Goal: Use online tool/utility: Utilize a website feature to perform a specific function

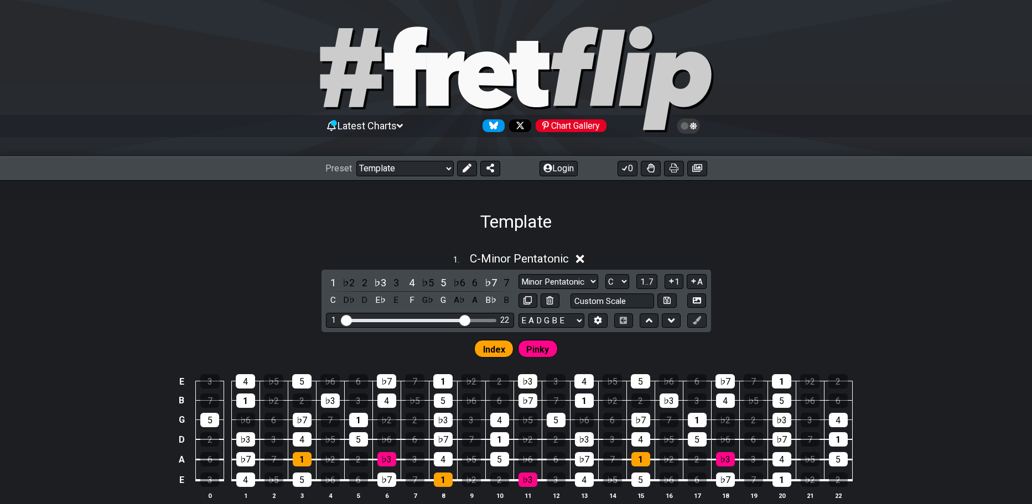
select select "/021725779736"
select select "C"
select select "G"
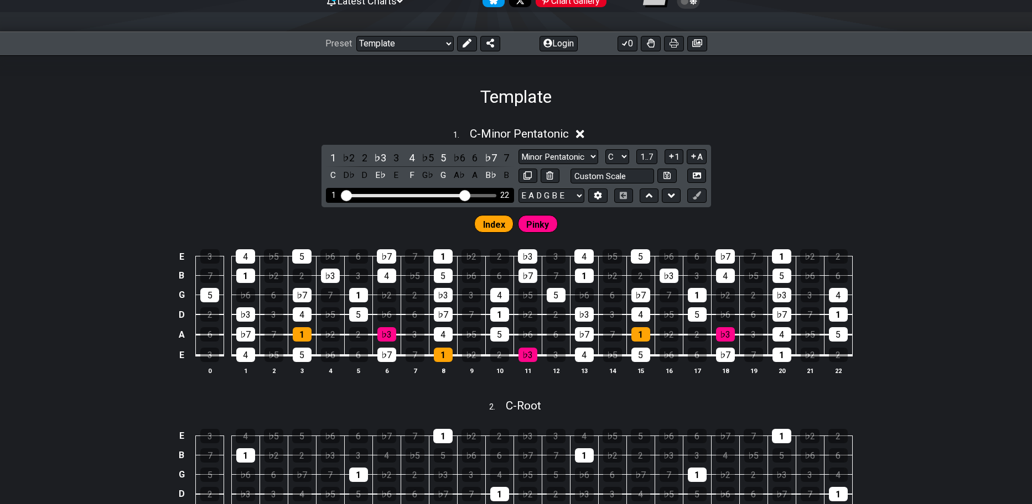
scroll to position [153, 0]
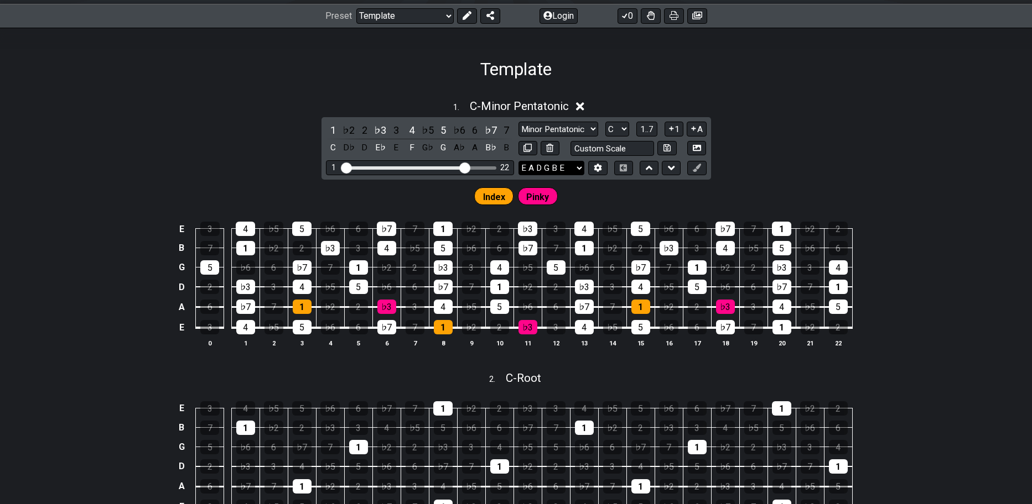
click at [813, 145] on div "1 . C - Minor Pentatonic 1 ♭2 2 ♭3 3 4 ♭5 5 ♭6 6 ♭7 7 C D♭ D E♭ E F G♭ G A♭ A B…" at bounding box center [516, 228] width 1032 height 270
click at [301, 303] on div "1" at bounding box center [302, 307] width 19 height 14
click at [306, 313] on div "1" at bounding box center [302, 307] width 19 height 14
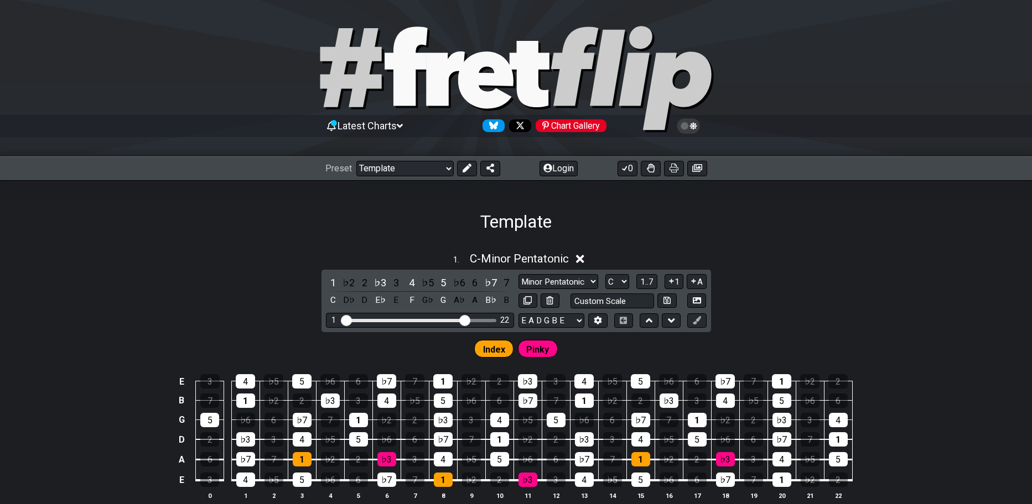
click at [619, 289] on div "Minor Pentatonic Root Minor Pentatonic Major Pentatonic Minor Blues Major Blues…" at bounding box center [612, 291] width 188 height 34
click at [605, 274] on select "A♭ A A♯ B♭ B C C♯ D♭ D D♯ E♭ E F F♯ G♭ G G♯" at bounding box center [617, 281] width 24 height 15
select select "A"
click option "A" at bounding box center [0, 0] width 0 height 0
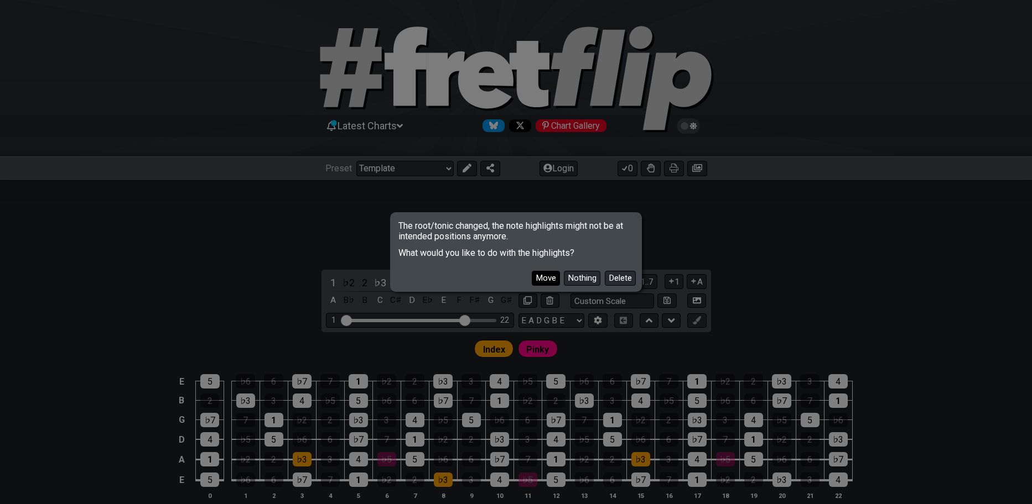
click at [550, 278] on button "Move" at bounding box center [546, 278] width 28 height 15
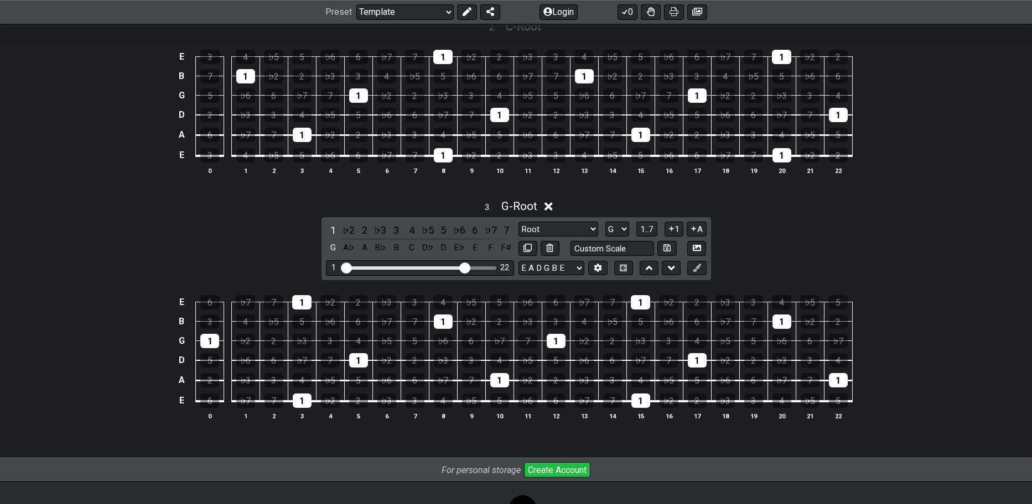
scroll to position [568, 0]
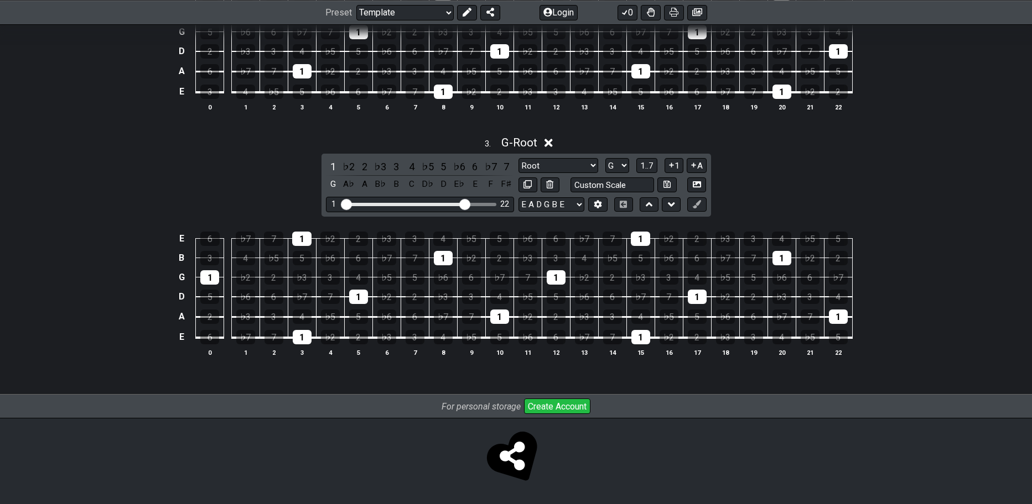
click at [553, 142] on icon at bounding box center [548, 143] width 8 height 8
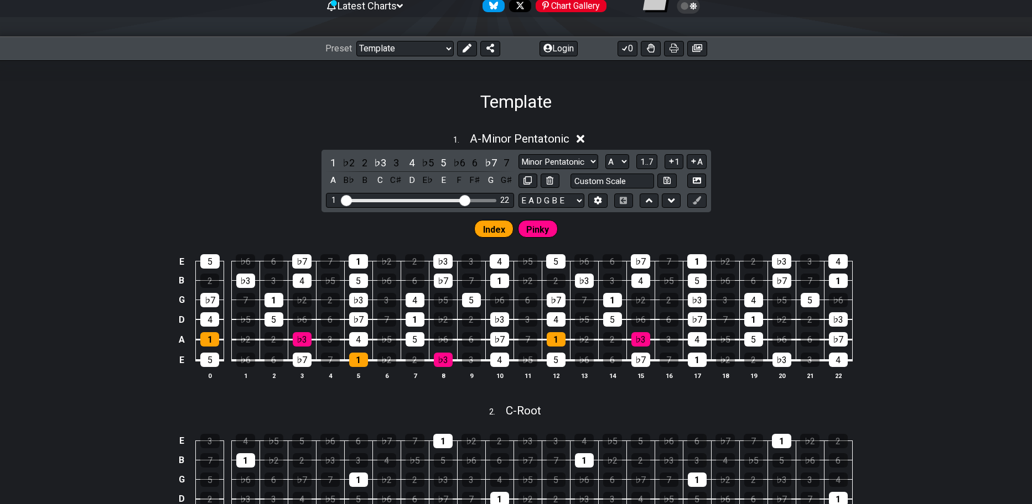
scroll to position [196, 0]
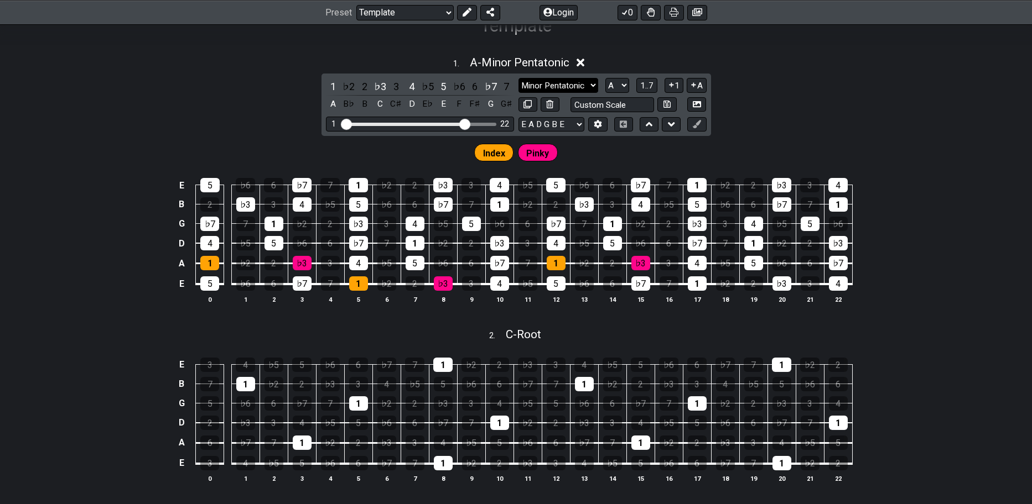
click at [778, 97] on div "1 . A - Minor Pentatonic 1 ♭2 2 ♭3 3 4 ♭5 5 ♭6 6 ♭7 7 A B♭ B C C♯ D E♭ E F F♯ G…" at bounding box center [516, 184] width 1032 height 270
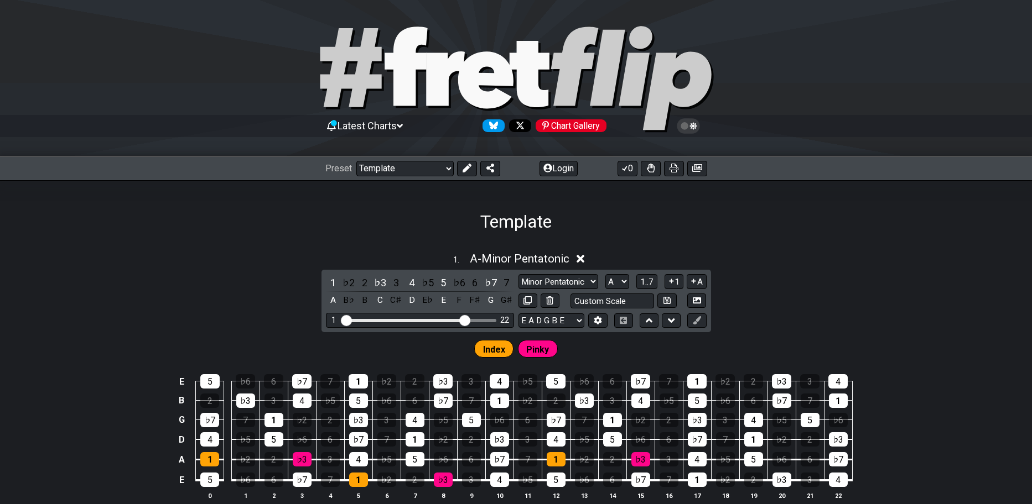
scroll to position [76, 0]
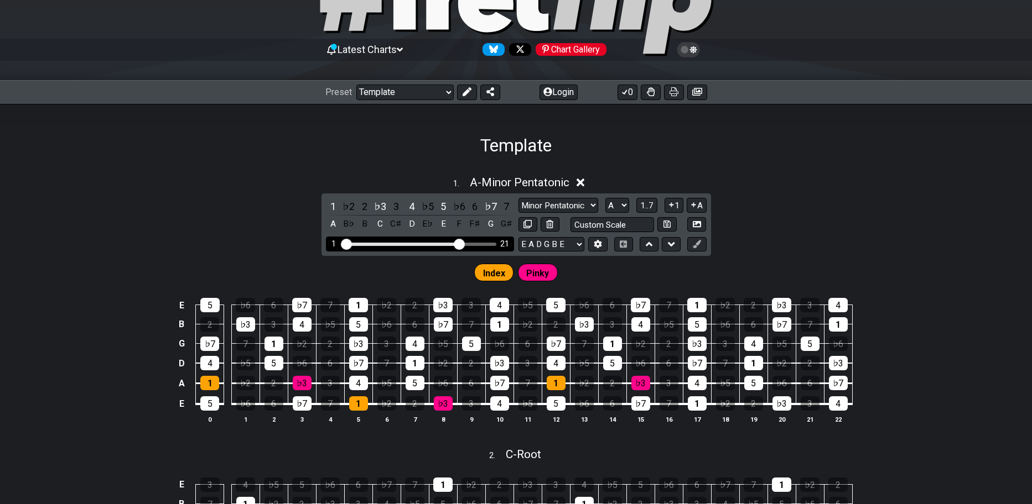
drag, startPoint x: 469, startPoint y: 245, endPoint x: 459, endPoint y: 249, distance: 10.7
click at [459, 243] on input "Visible fret range" at bounding box center [419, 243] width 157 height 0
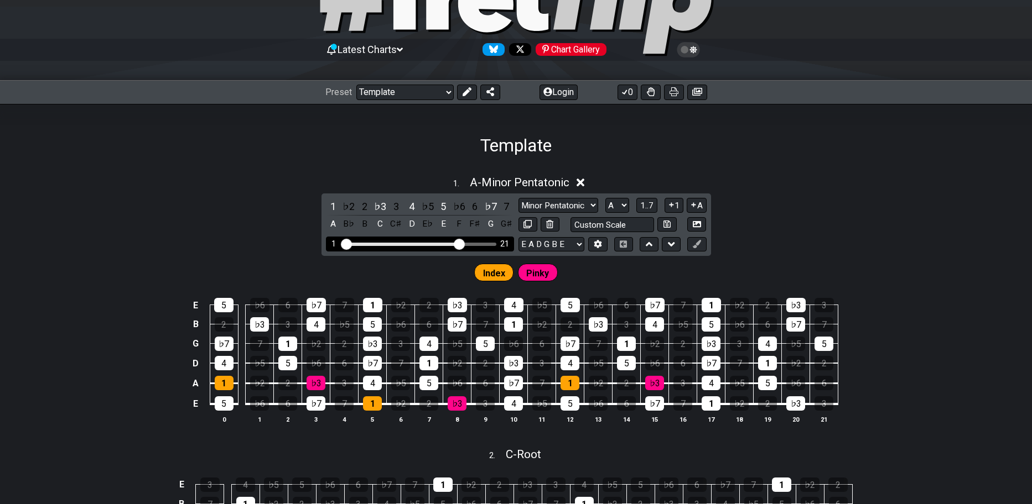
drag, startPoint x: 459, startPoint y: 249, endPoint x: 472, endPoint y: 246, distance: 13.0
click at [472, 246] on div "1 21" at bounding box center [420, 244] width 188 height 15
drag, startPoint x: 462, startPoint y: 244, endPoint x: 476, endPoint y: 246, distance: 14.5
click at [476, 243] on input "Visible fret range" at bounding box center [419, 243] width 157 height 0
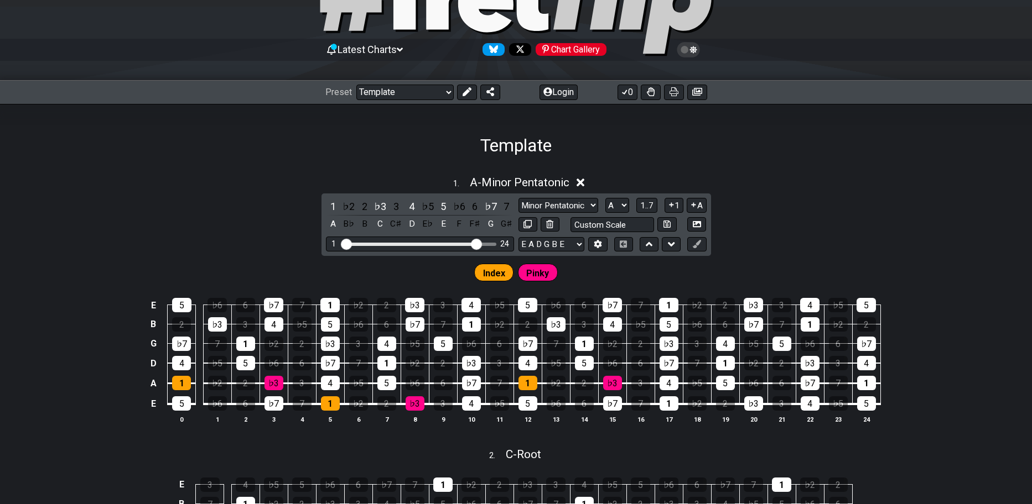
click at [486, 273] on span "Index" at bounding box center [494, 273] width 22 height 16
click at [655, 201] on button "1..7" at bounding box center [646, 205] width 21 height 15
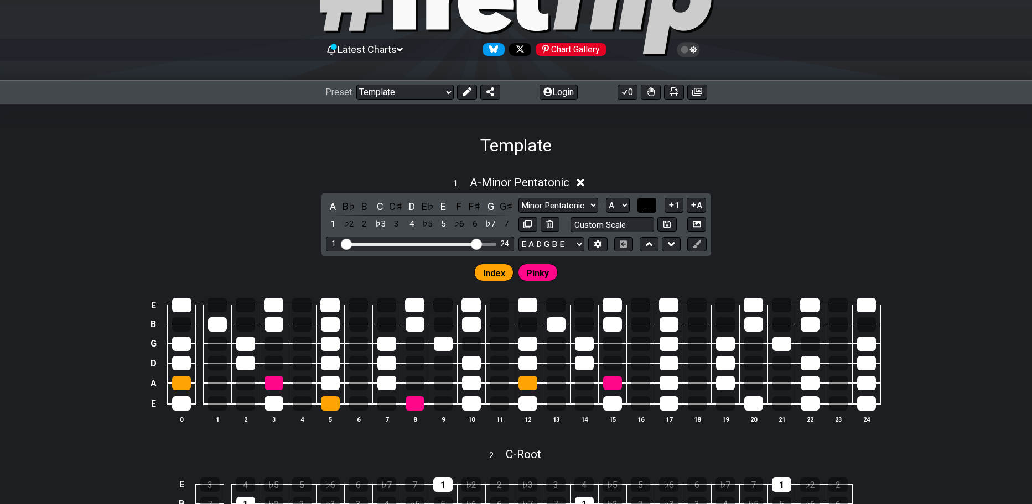
click at [655, 201] on button "..." at bounding box center [646, 205] width 19 height 15
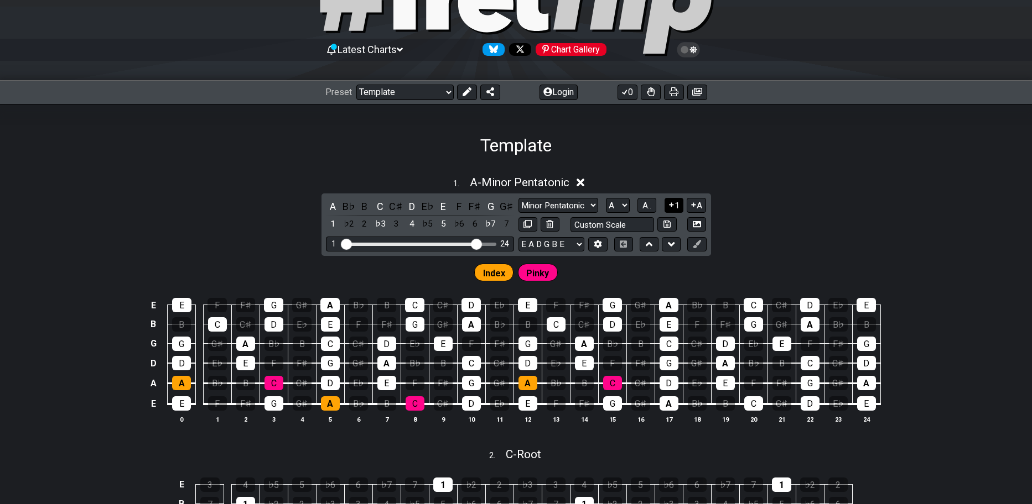
click at [673, 199] on button "1" at bounding box center [673, 205] width 19 height 15
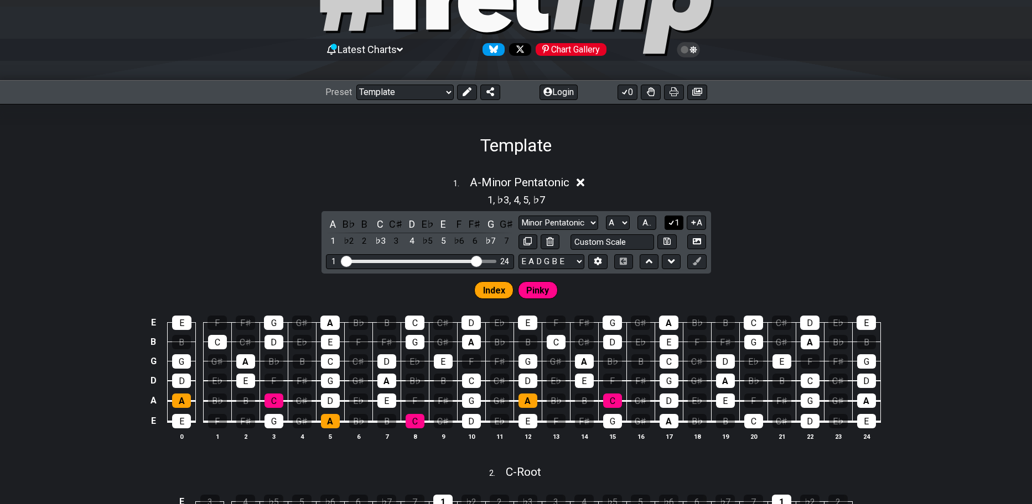
click at [674, 220] on icon at bounding box center [671, 222] width 11 height 8
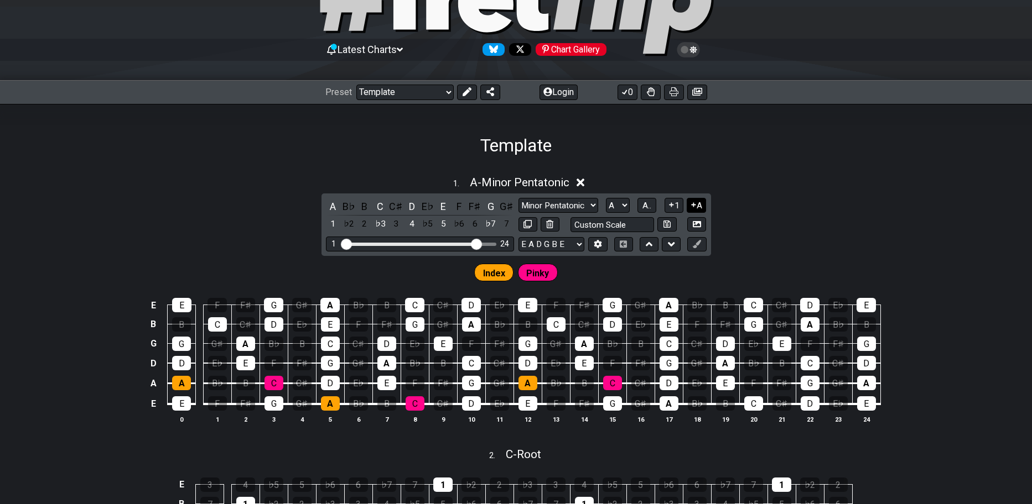
click at [699, 206] on button "A" at bounding box center [695, 205] width 19 height 15
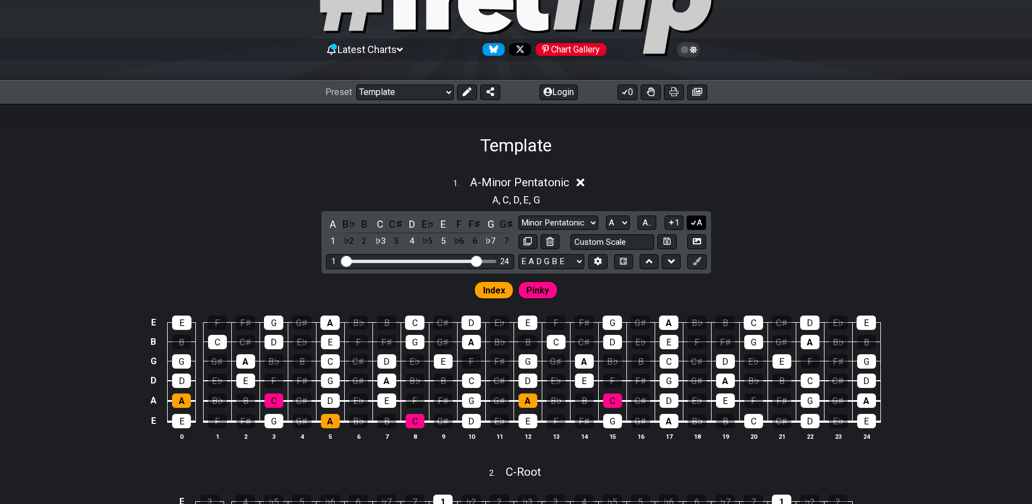
click at [695, 223] on icon at bounding box center [693, 222] width 11 height 8
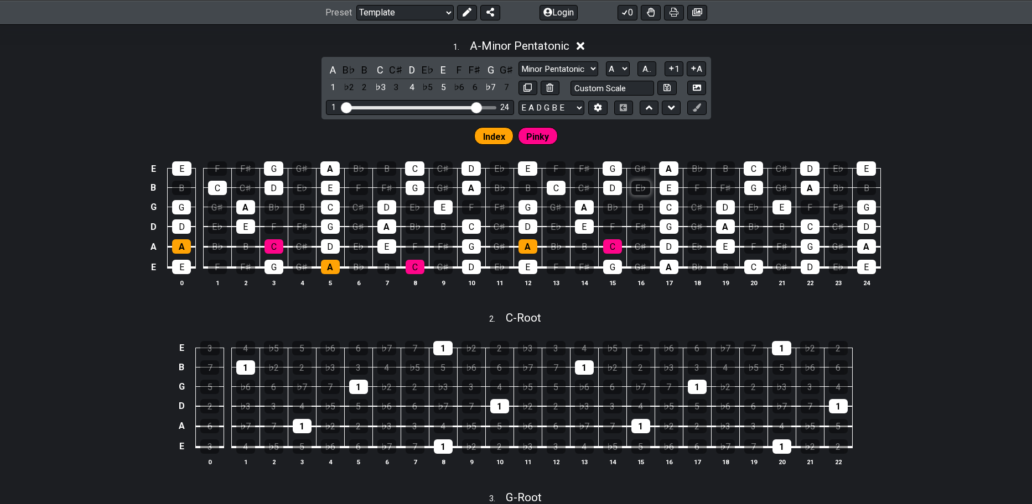
scroll to position [153, 0]
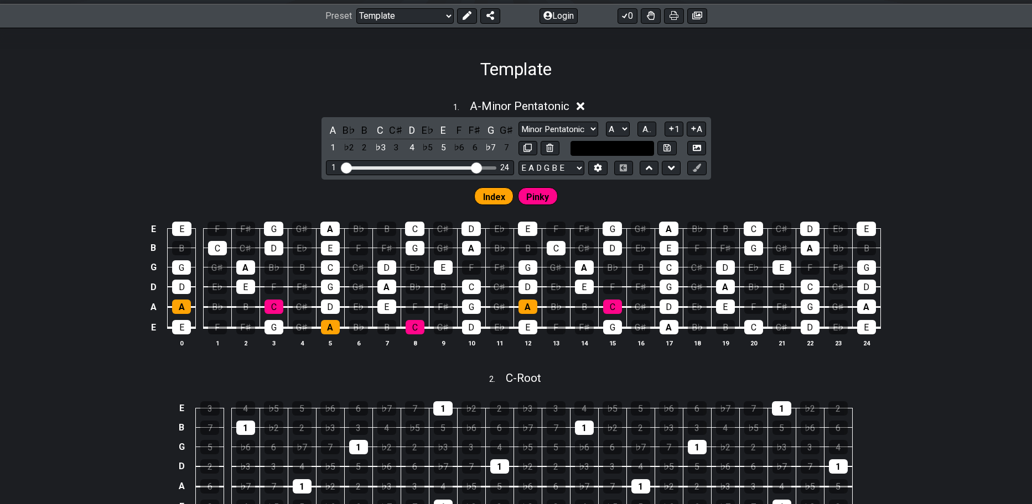
click at [648, 151] on input "text" at bounding box center [612, 148] width 84 height 15
type input "Custom Scale"
click at [773, 134] on div "1 . A - Minor Pentatonic A B♭ B C C♯ D E♭ E F F♯ G G♯ 1 ♭2 2 ♭3 3 4 ♭5 5 ♭6 6 ♭…" at bounding box center [516, 228] width 1032 height 270
click at [606, 122] on select "A♭ A A♯ B♭ B C C♯ D♭ D D♯ E♭ E F F♯ G♭ G G♯" at bounding box center [618, 129] width 24 height 15
select select "E"
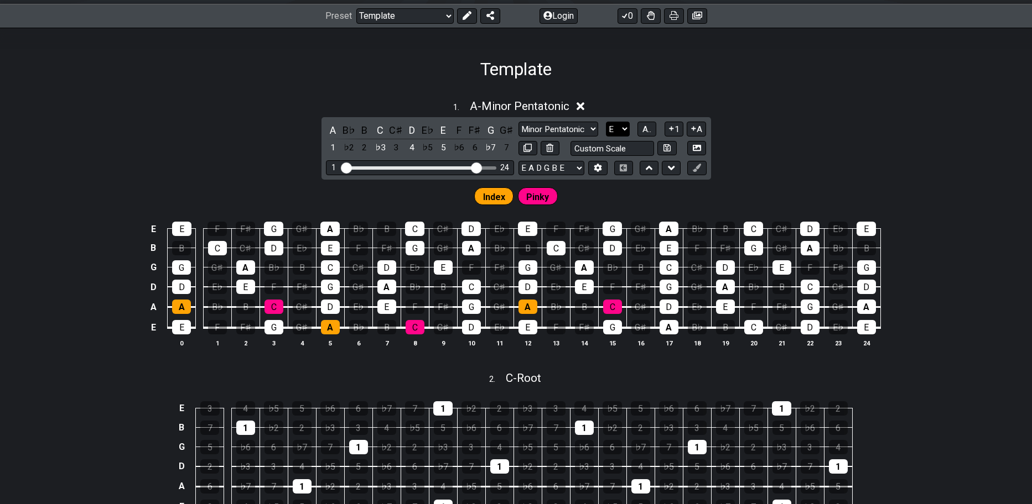
click option "E" at bounding box center [0, 0] width 0 height 0
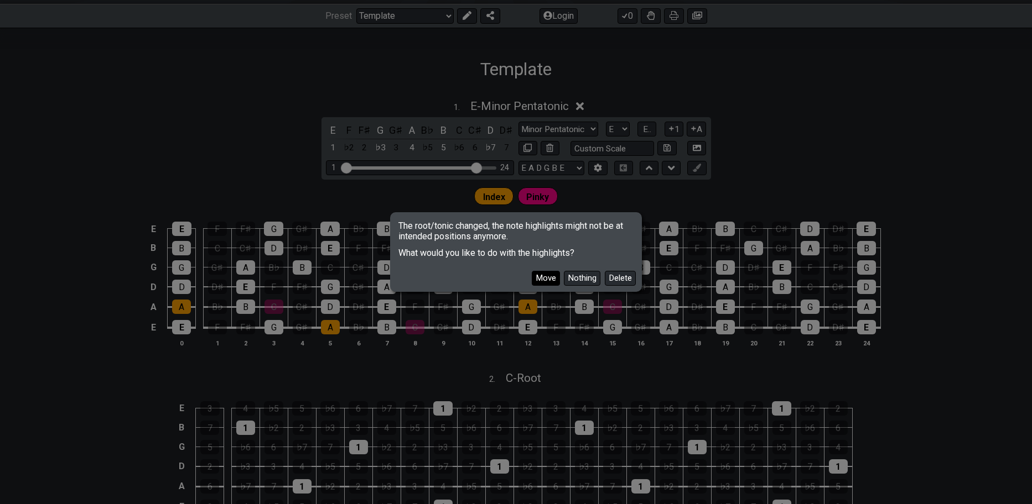
click at [539, 272] on button "Move" at bounding box center [546, 278] width 28 height 15
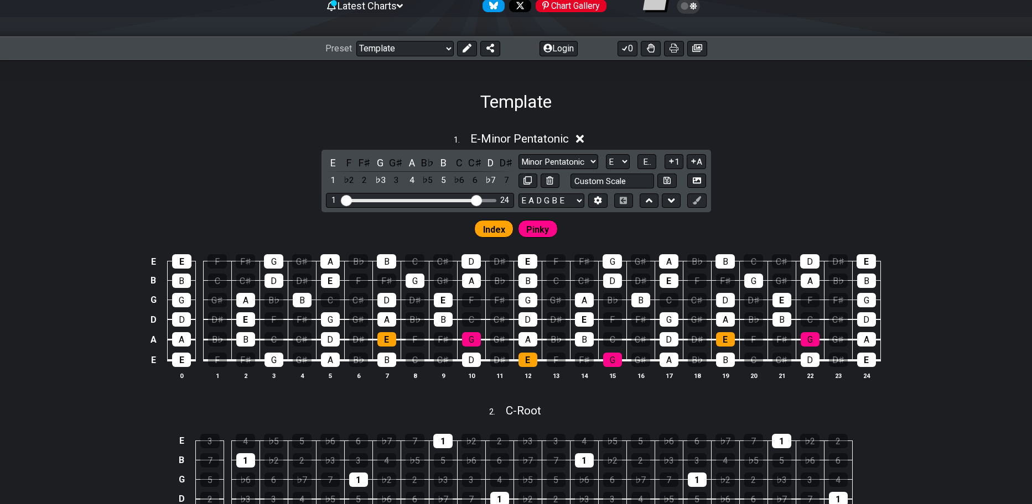
scroll to position [0, 0]
